Goal: Check status

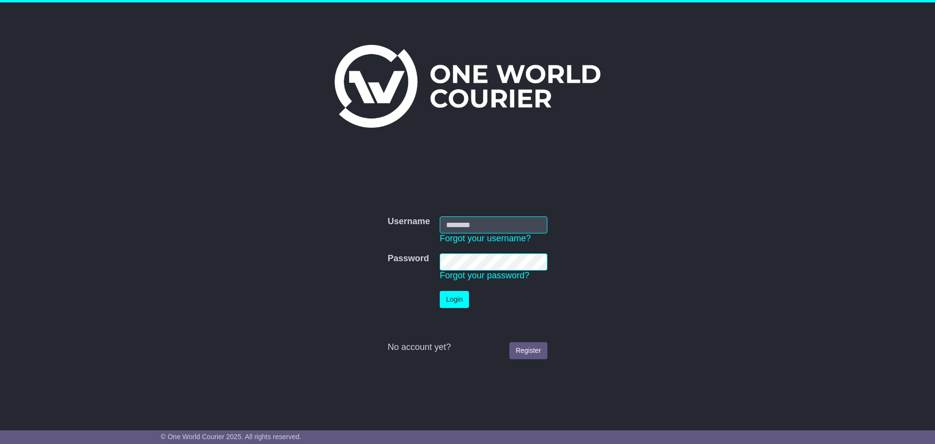
type input "**********"
click at [446, 295] on button "Login" at bounding box center [454, 299] width 29 height 17
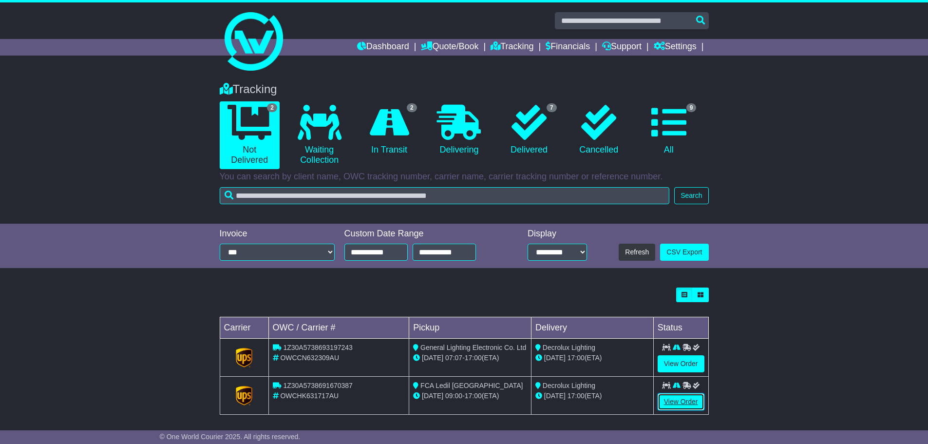
click at [679, 401] on link "View Order" at bounding box center [681, 401] width 47 height 17
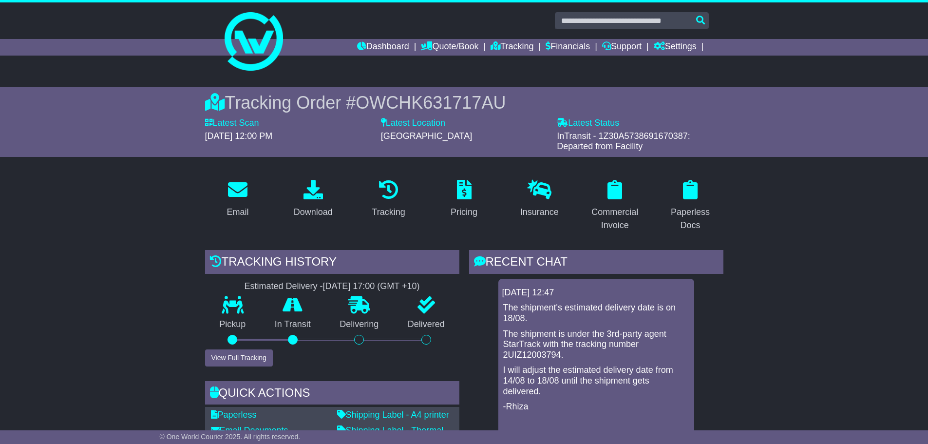
drag, startPoint x: 600, startPoint y: 135, endPoint x: 685, endPoint y: 133, distance: 85.3
click at [685, 133] on span "InTransit - 1Z30A5738691670387: Departed from Facility" at bounding box center [623, 141] width 133 height 20
copy span "1Z30A5738691670387"
